Goal: Information Seeking & Learning: Learn about a topic

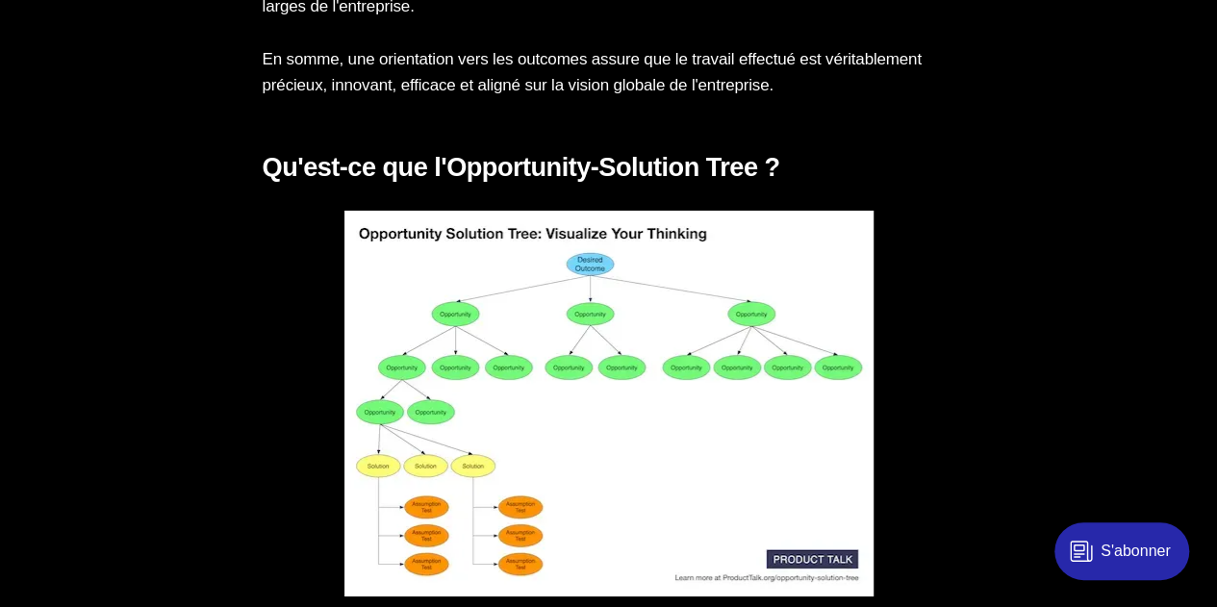
scroll to position [3427, 0]
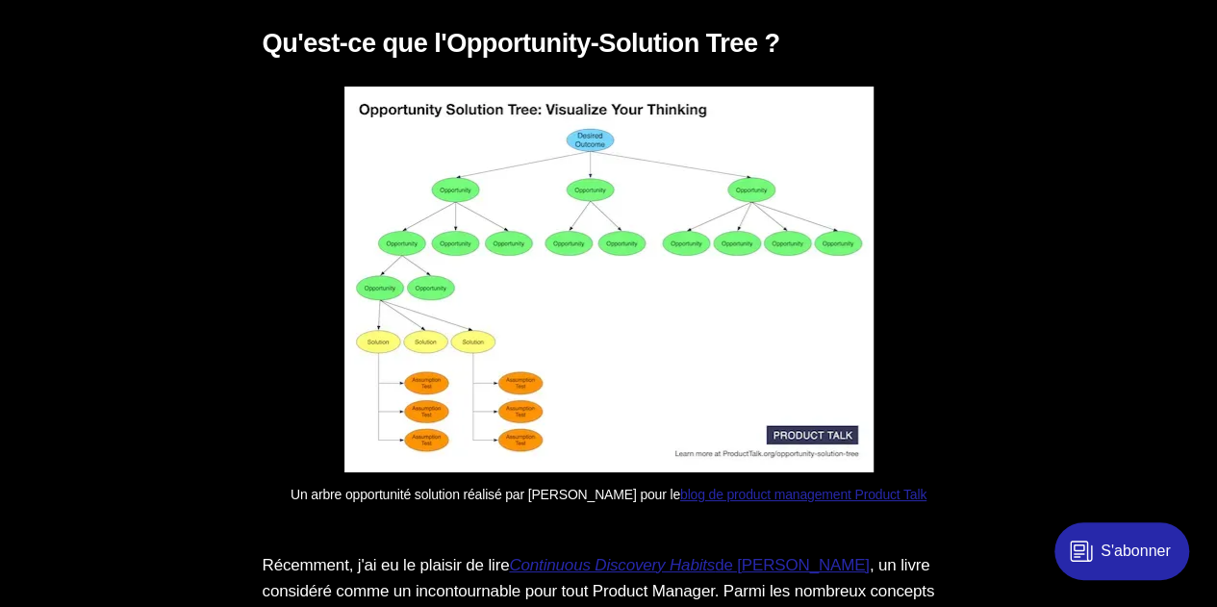
click at [787, 249] on img at bounding box center [608, 280] width 529 height 386
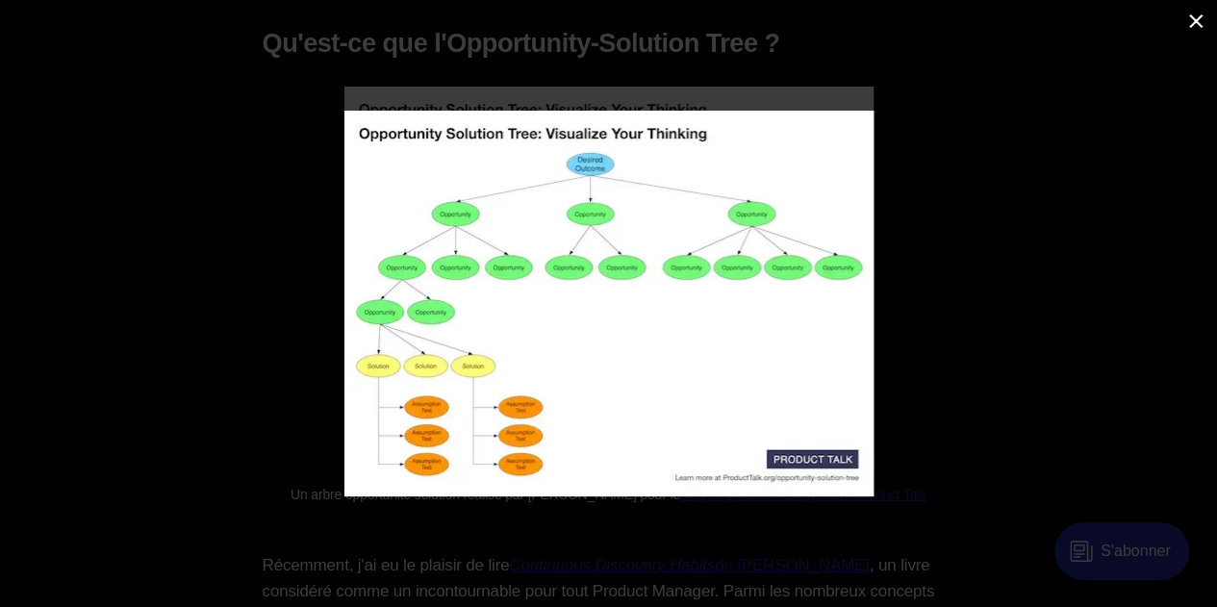
click at [573, 226] on img at bounding box center [608, 304] width 529 height 386
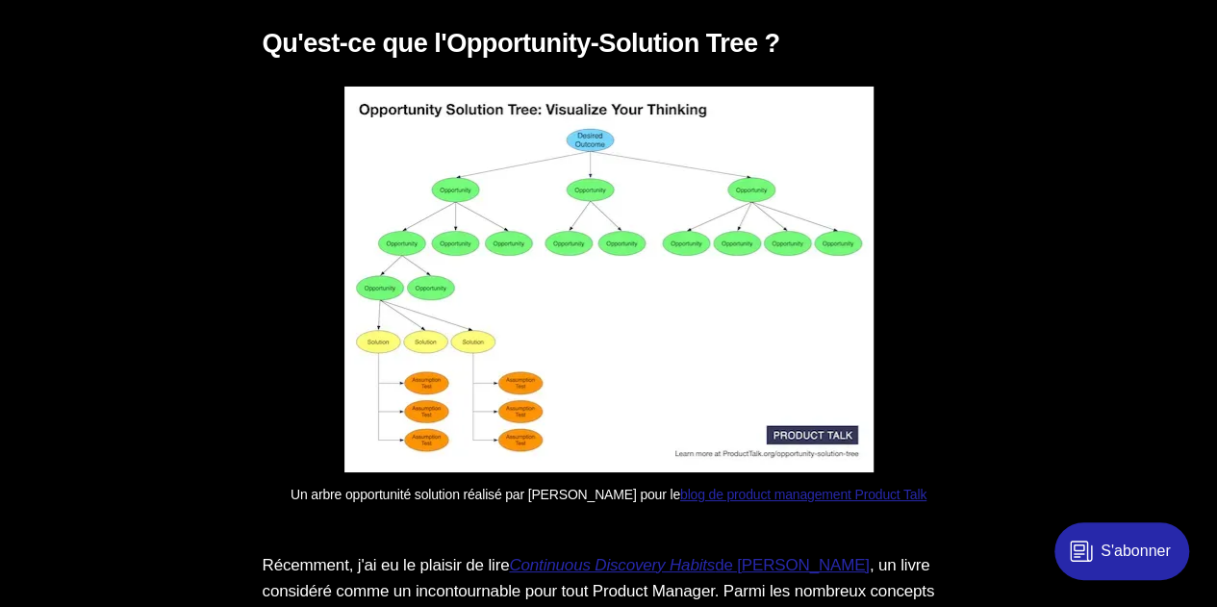
click at [926, 298] on figure "Un arbre opportunité solution réalisé par [PERSON_NAME] pour le blog de product…" at bounding box center [609, 296] width 693 height 418
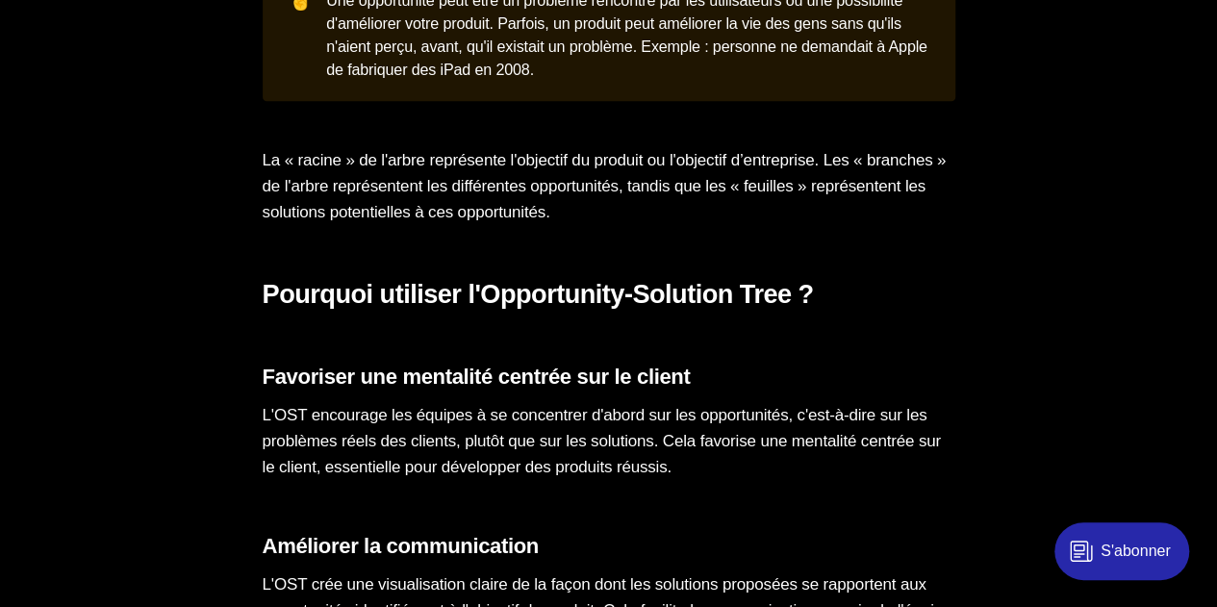
scroll to position [4293, 0]
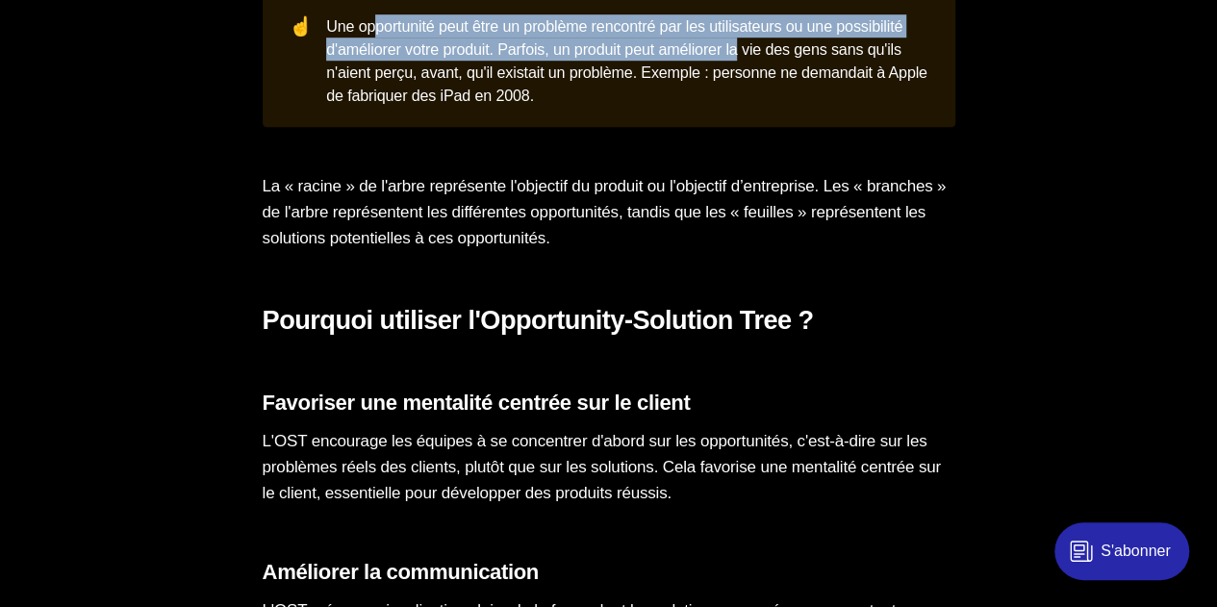
drag, startPoint x: 383, startPoint y: 57, endPoint x: 845, endPoint y: 67, distance: 461.9
click at [845, 67] on div "Une opportunité peut être un problème rencontré par les utilisateurs ou une pos…" at bounding box center [627, 60] width 602 height 93
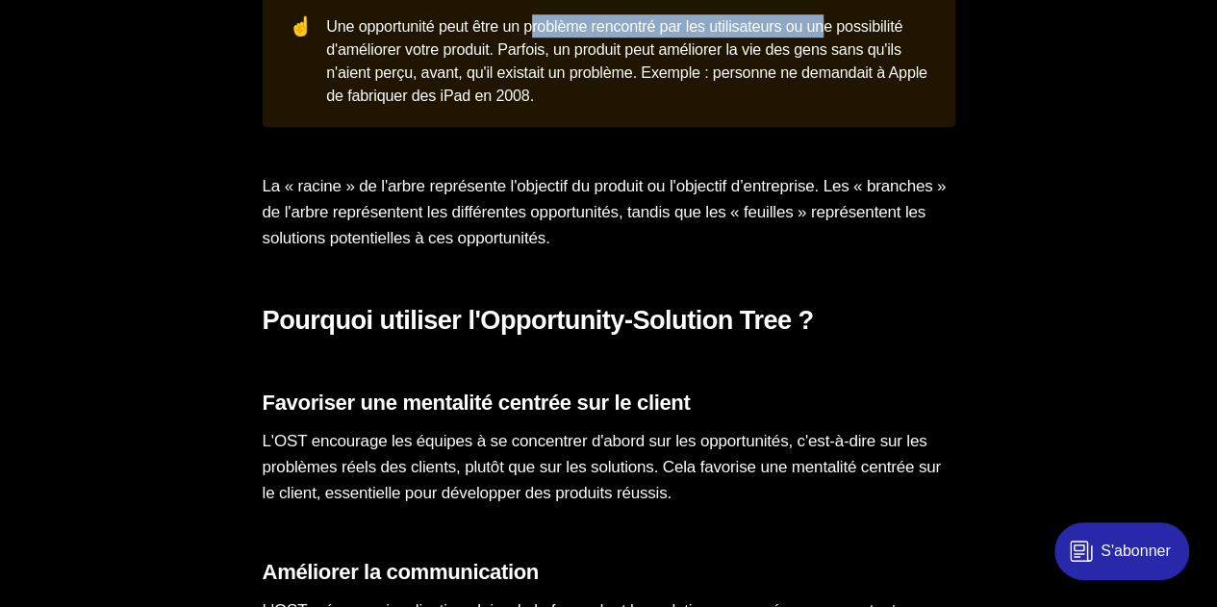
drag, startPoint x: 546, startPoint y: 47, endPoint x: 859, endPoint y: 64, distance: 313.2
click at [859, 64] on div "Une opportunité peut être un problème rencontré par les utilisateurs ou une pos…" at bounding box center [627, 60] width 602 height 93
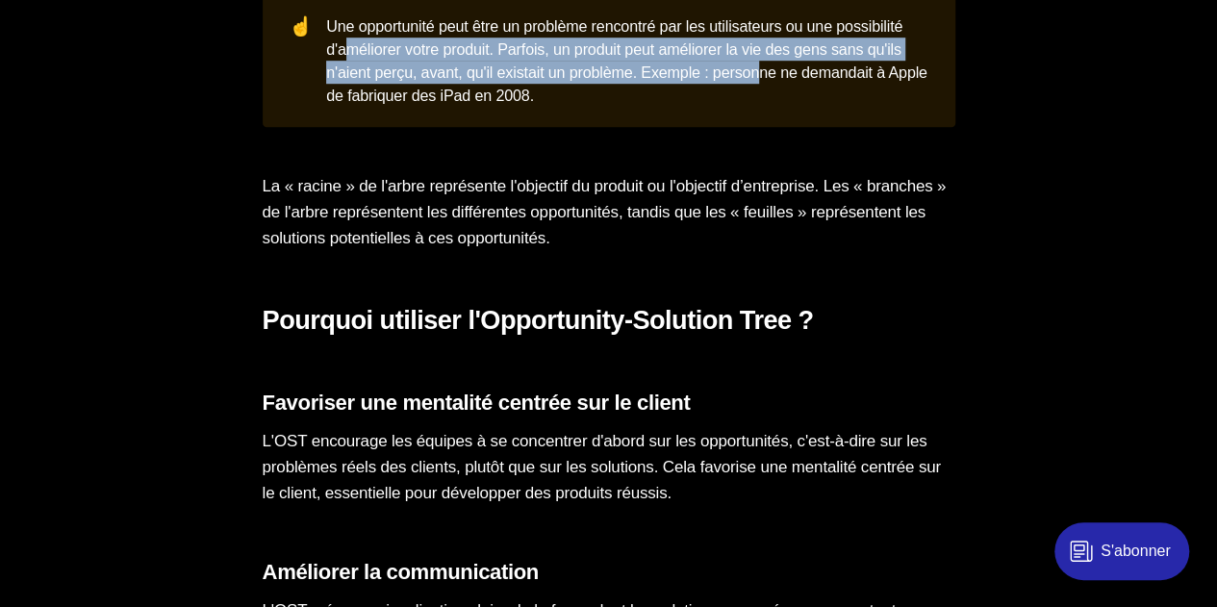
drag, startPoint x: 428, startPoint y: 73, endPoint x: 903, endPoint y: 93, distance: 475.7
click at [903, 93] on div "Une opportunité peut être un problème rencontré par les utilisateurs ou une pos…" at bounding box center [627, 60] width 602 height 93
click at [418, 92] on div "Une opportunité peut être un problème rencontré par les utilisateurs ou une pos…" at bounding box center [627, 60] width 602 height 93
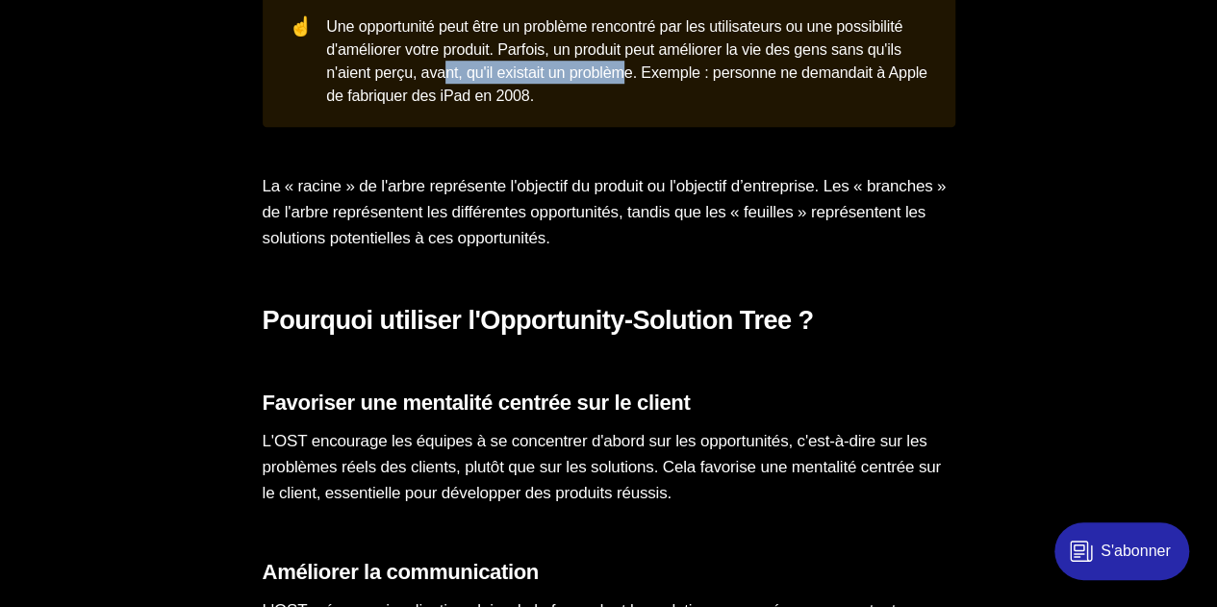
drag, startPoint x: 572, startPoint y: 91, endPoint x: 762, endPoint y: 95, distance: 189.6
click at [762, 95] on div "Une opportunité peut être un problème rencontré par les utilisateurs ou une pos…" at bounding box center [627, 60] width 602 height 93
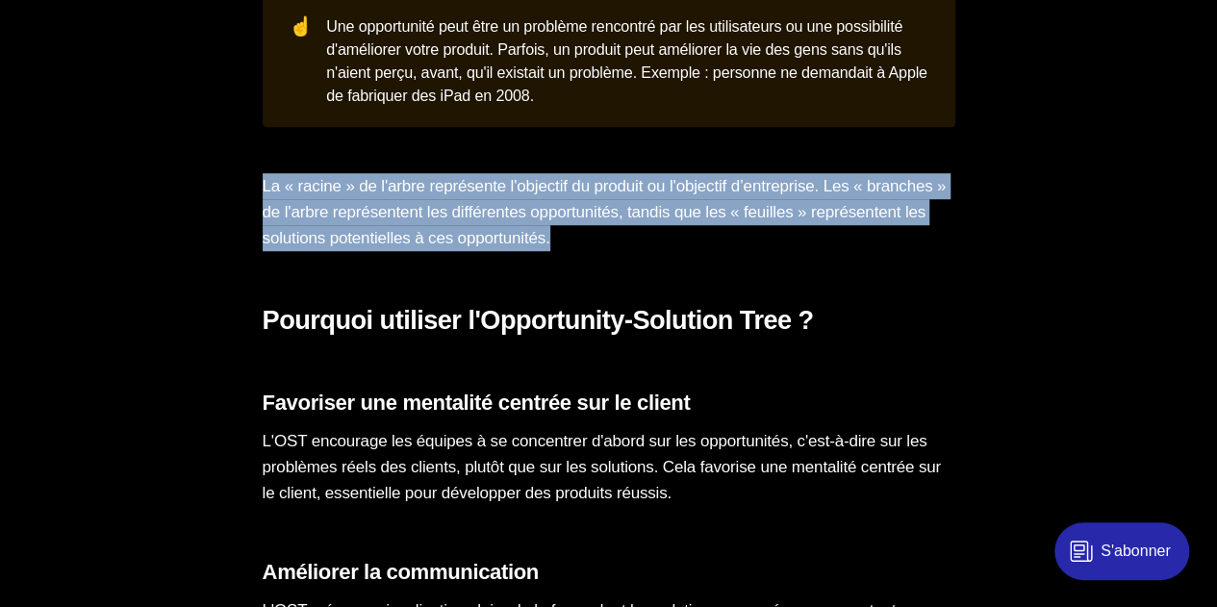
drag, startPoint x: 256, startPoint y: 207, endPoint x: 850, endPoint y: 280, distance: 599.0
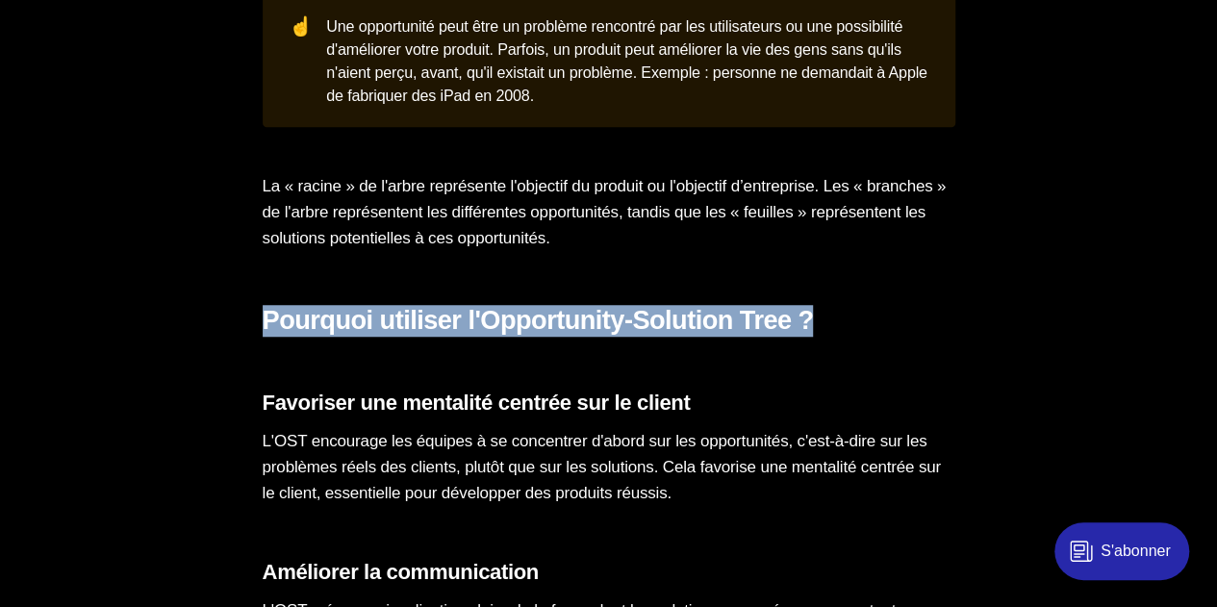
drag, startPoint x: 263, startPoint y: 342, endPoint x: 902, endPoint y: 349, distance: 639.8
click at [902, 337] on h2 "Pourquoi utiliser l'Opportunity-Solution Tree ?" at bounding box center [609, 321] width 693 height 32
click at [870, 337] on h2 "Pourquoi utiliser l'Opportunity-Solution Tree ?" at bounding box center [609, 321] width 693 height 32
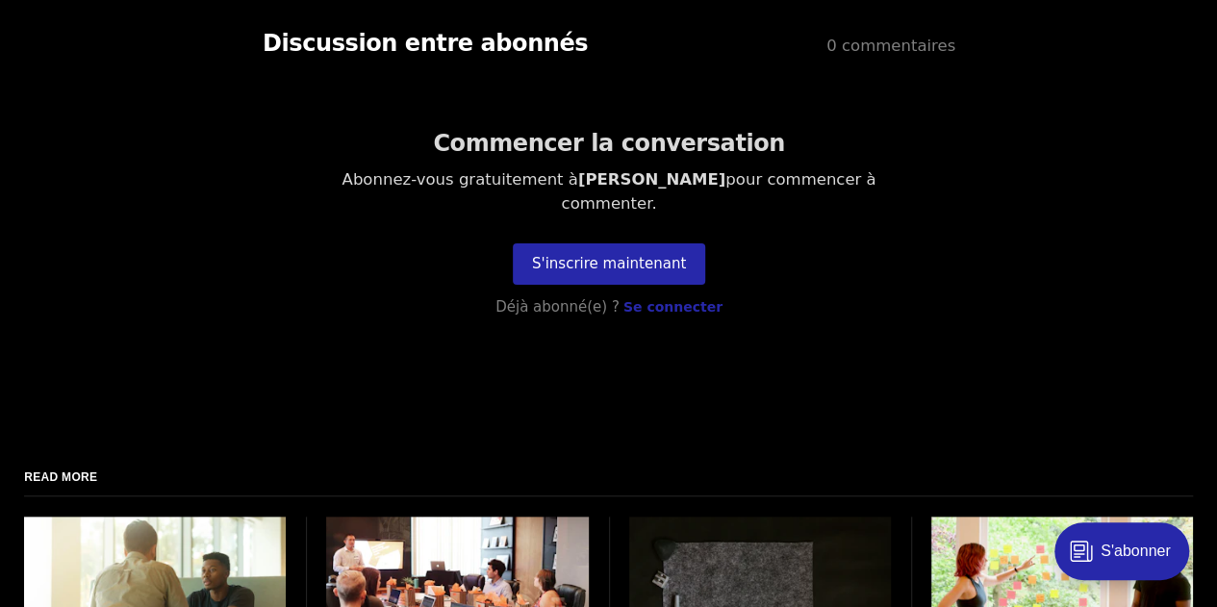
scroll to position [7275, 0]
